Goal: Transaction & Acquisition: Purchase product/service

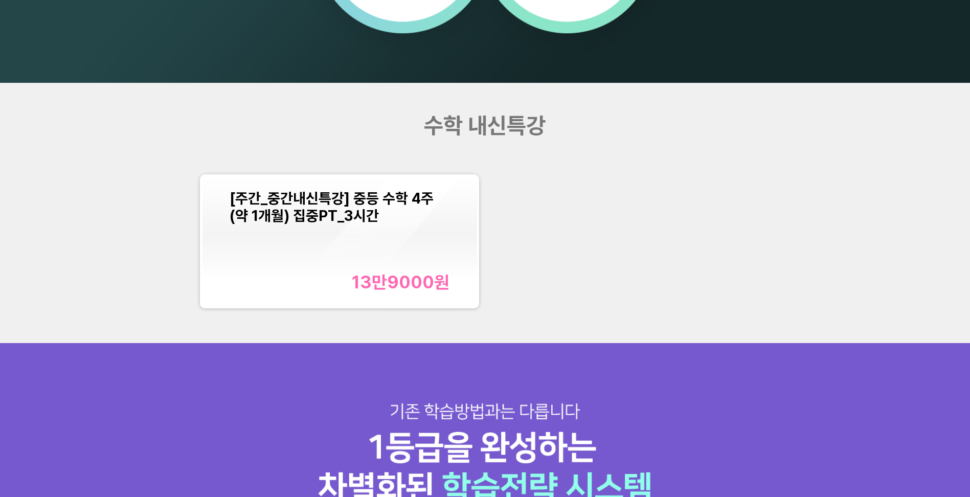
scroll to position [1279, 0]
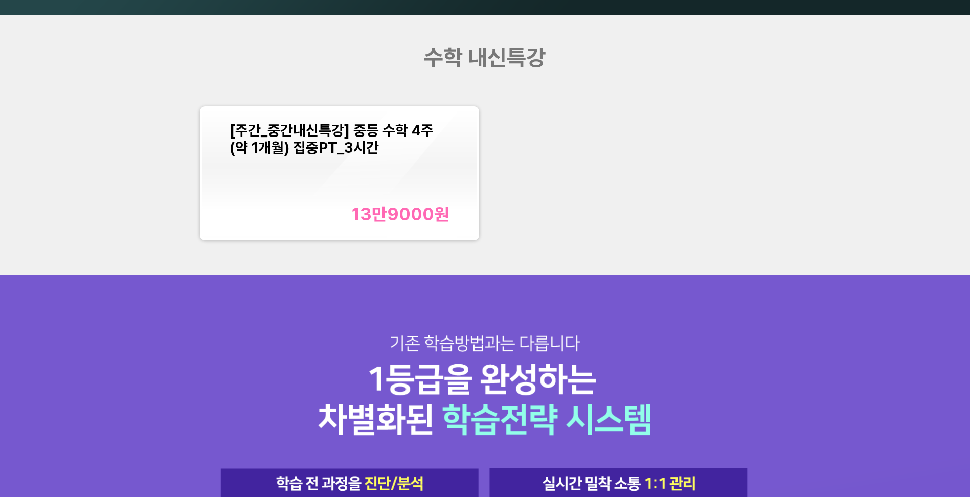
click at [382, 186] on div "[주간_중간내신특강] 중등 수학 4주(약 1개월) 집중PT_3시간 13만9000 원" at bounding box center [340, 173] width 220 height 103
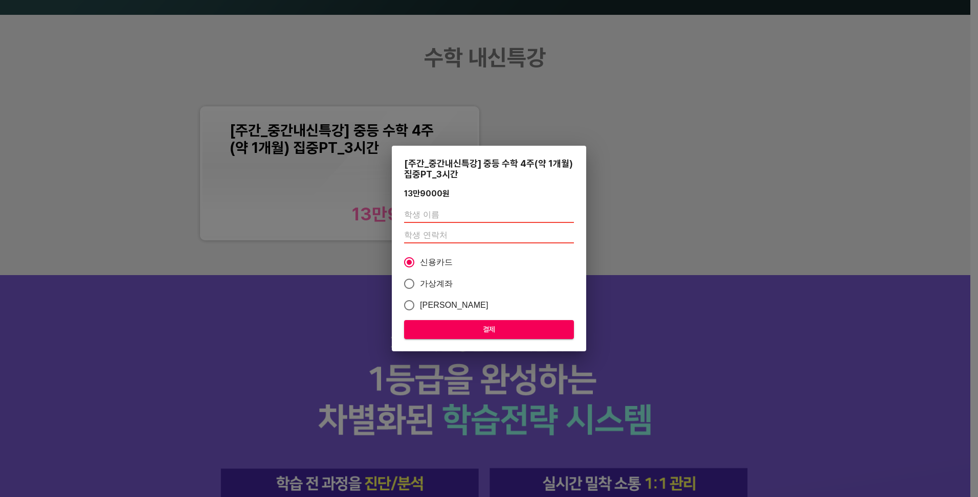
click at [474, 212] on input "text" at bounding box center [489, 215] width 170 height 16
type input "r"
type input "권[DEMOGRAPHIC_DATA]"
click at [483, 238] on input "number" at bounding box center [489, 235] width 170 height 16
type input "01082866815"
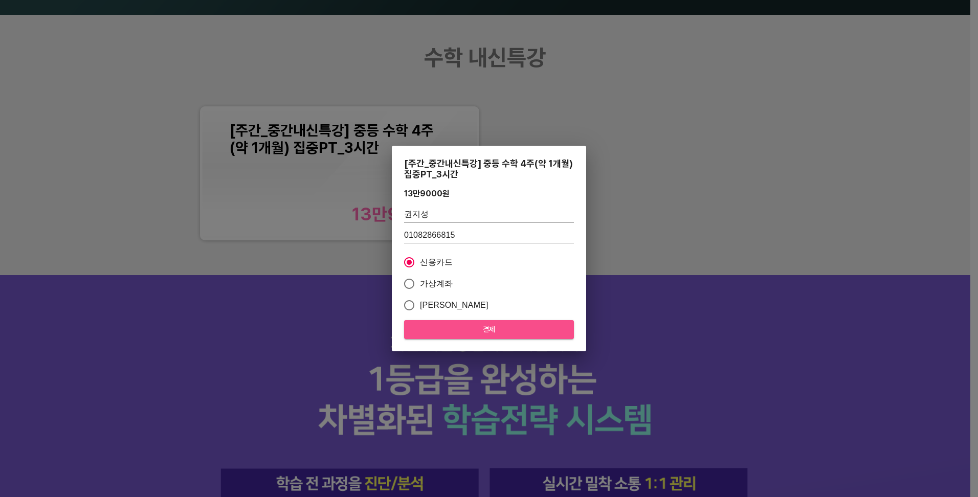
click at [493, 328] on span "결제" at bounding box center [488, 329] width 153 height 13
